Goal: Information Seeking & Learning: Learn about a topic

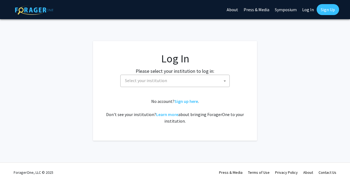
select select
click at [182, 81] on span "Select your institution" at bounding box center [176, 80] width 107 height 11
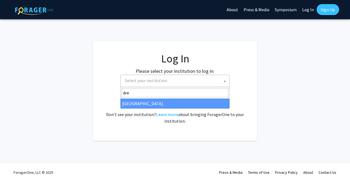
type input "drex"
select select "6"
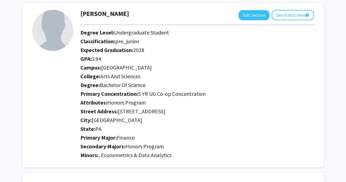
scroll to position [19, 0]
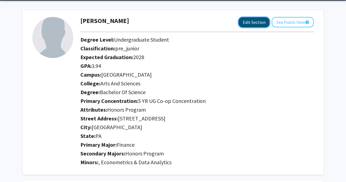
click at [252, 20] on button "Edit Section" at bounding box center [254, 22] width 31 height 10
select select
select select "[GEOGRAPHIC_DATA]"
select select "Arts and Sciences"
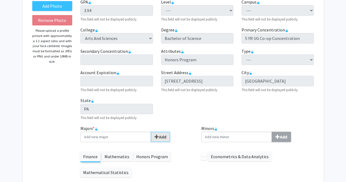
scroll to position [104, 0]
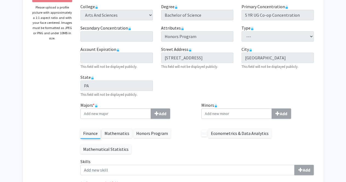
click at [119, 132] on label "Mathematics" at bounding box center [117, 133] width 30 height 9
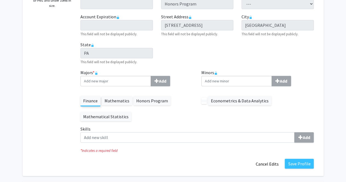
click at [89, 102] on label "Finance" at bounding box center [91, 100] width 20 height 9
click at [113, 102] on label "Mathematics" at bounding box center [117, 100] width 30 height 9
click at [146, 98] on label "Honors Program" at bounding box center [152, 100] width 37 height 9
click at [96, 71] on icon at bounding box center [96, 71] width 1 height 1
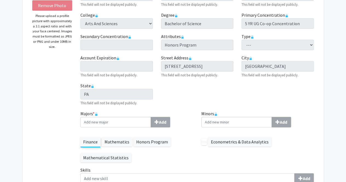
scroll to position [98, 0]
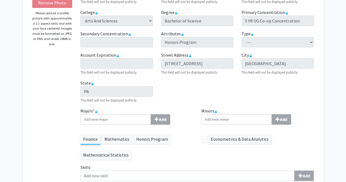
click at [207, 137] on div "Econometrics & Data Analytics" at bounding box center [258, 136] width 113 height 15
click at [205, 139] on label at bounding box center [204, 139] width 5 height 3
click at [229, 140] on label "Econometrics & Data Analytics" at bounding box center [239, 138] width 63 height 9
click at [205, 136] on p at bounding box center [204, 139] width 5 height 7
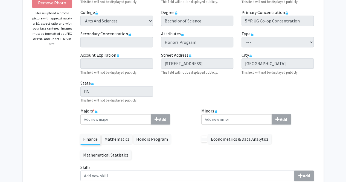
click at [205, 136] on p at bounding box center [204, 139] width 5 height 7
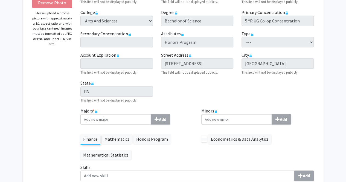
click at [182, 132] on div "Finance Mathematics Honors Program Mathematical Statistics" at bounding box center [137, 144] width 113 height 31
click at [139, 140] on label "Honors Program" at bounding box center [152, 138] width 37 height 9
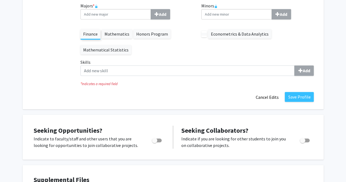
scroll to position [0, 0]
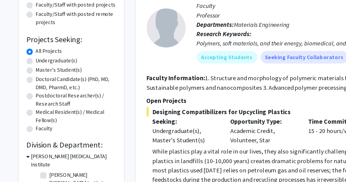
scroll to position [23, 0]
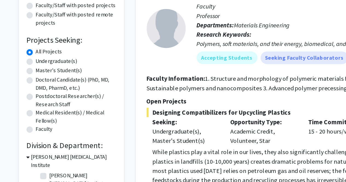
click at [38, 89] on label "Undergraduate(s)" at bounding box center [39, 90] width 29 height 6
click at [29, 89] on input "Undergraduate(s)" at bounding box center [27, 89] width 4 height 4
radio input "true"
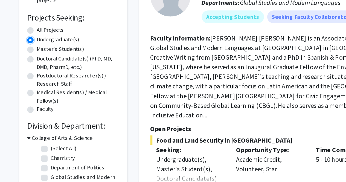
scroll to position [86, 0]
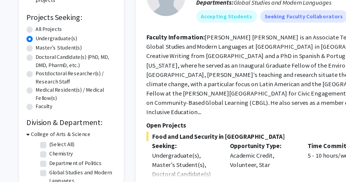
click at [37, 21] on label "All Projects" at bounding box center [34, 21] width 19 height 6
click at [29, 21] on input "All Projects" at bounding box center [27, 20] width 4 height 4
radio input "true"
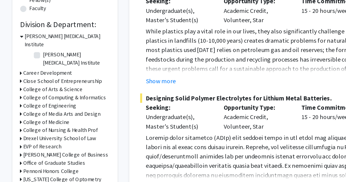
scroll to position [101, 0]
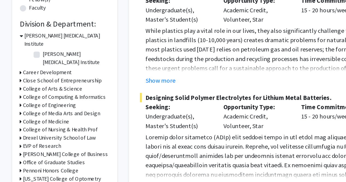
click at [40, 114] on h3 "College of Arts & Science" at bounding box center [42, 117] width 42 height 6
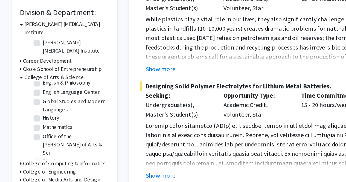
scroll to position [67, 0]
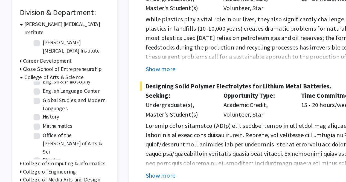
click at [42, 140] on label "Mathematics" at bounding box center [45, 143] width 21 height 6
click at [38, 140] on input "Mathematics" at bounding box center [37, 142] width 4 height 4
checkbox input "true"
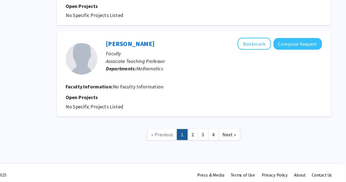
scroll to position [722, 0]
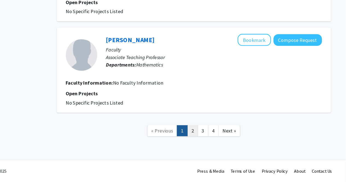
click at [213, 139] on link "2" at bounding box center [213, 138] width 9 height 10
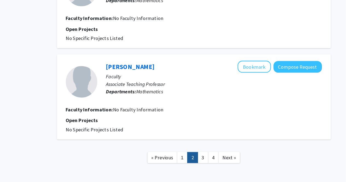
scroll to position [704, 0]
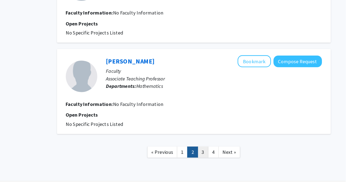
click at [221, 153] on link "3" at bounding box center [222, 156] width 9 height 10
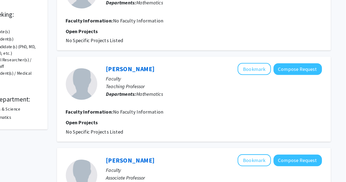
scroll to position [62, 0]
